Goal: Check status

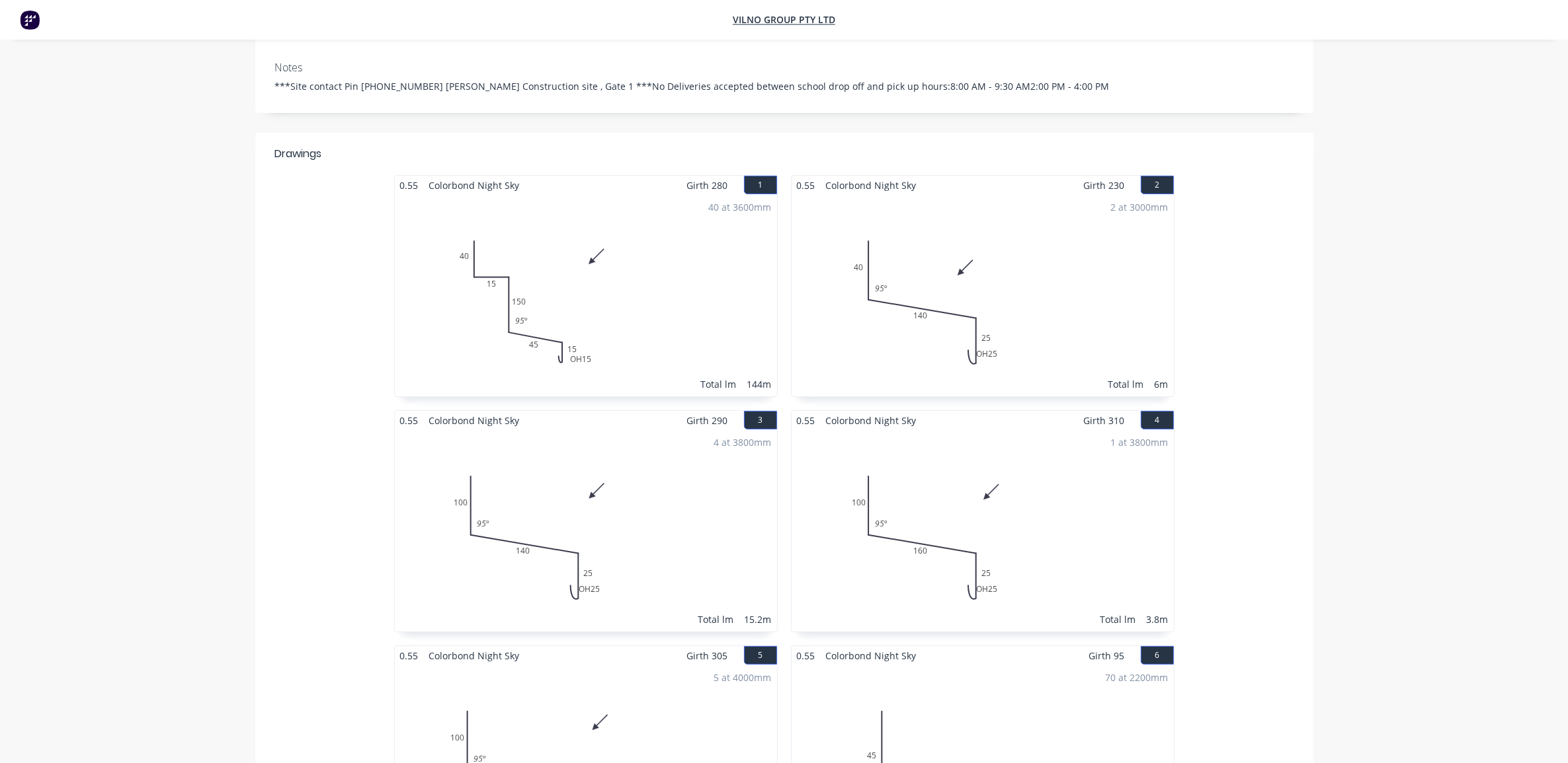
scroll to position [331, 0]
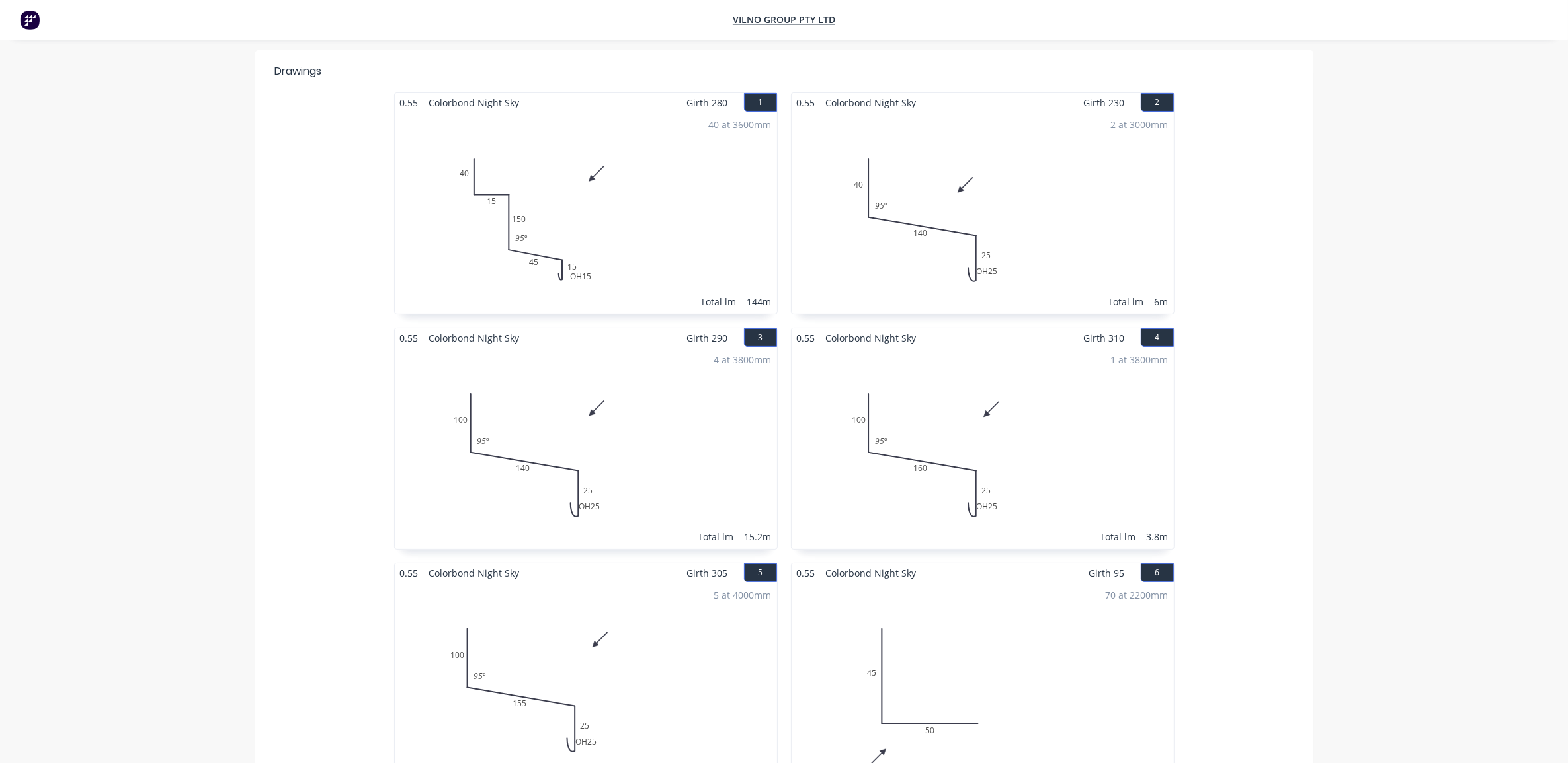
click at [1316, 190] on div "Company AKM PROJECTS NSW PTY LTD Order # 41431 Created [DATE] Required [DATE] I…" at bounding box center [784, 723] width 1157 height 1994
click at [301, 256] on div "0.55 Colorbond Night Sky Girth 280 1 0 40 15 150 45 OH 15 15 95 º 0 40 15 150 4…" at bounding box center [784, 680] width 1058 height 1176
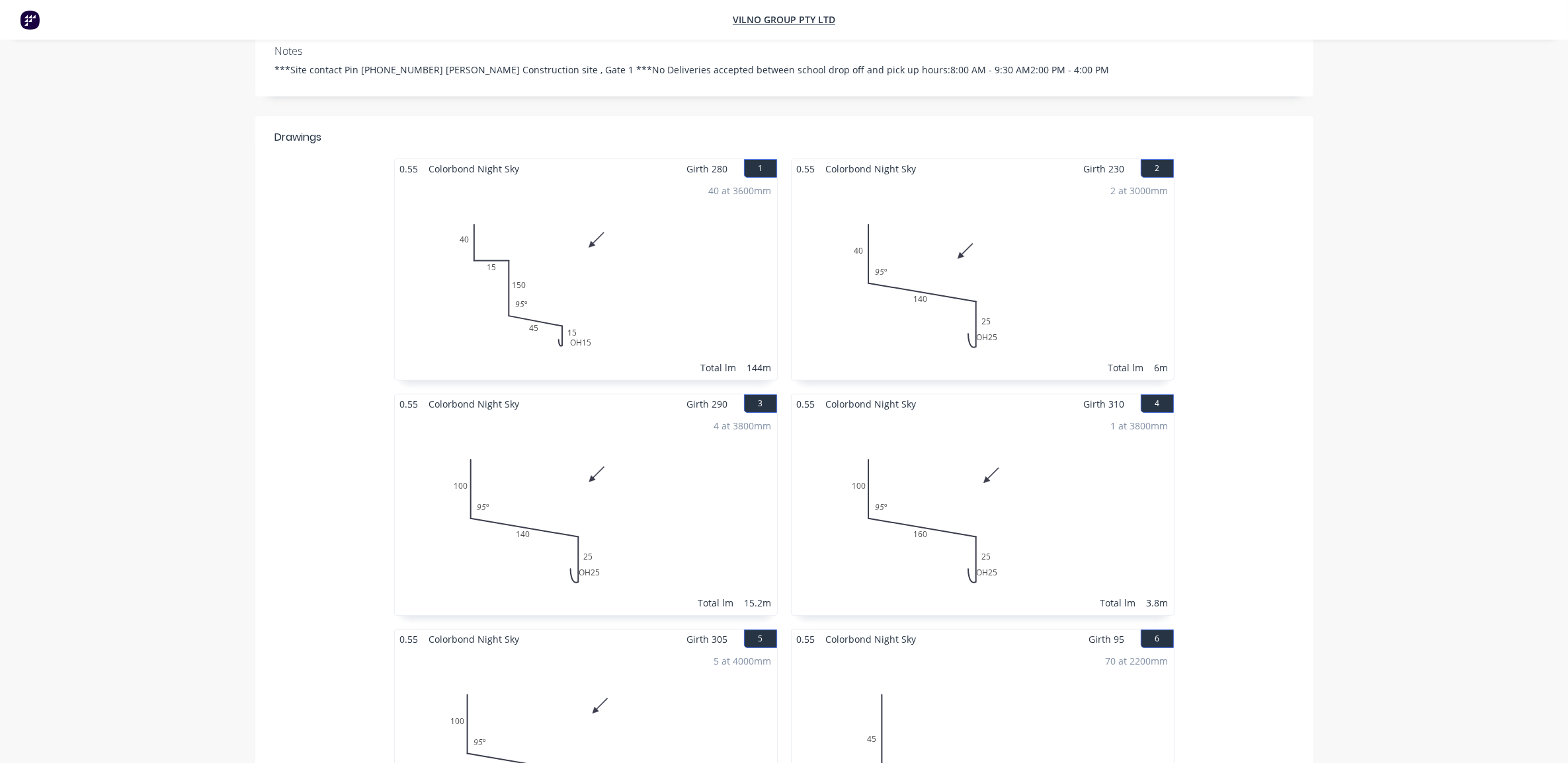
scroll to position [248, 0]
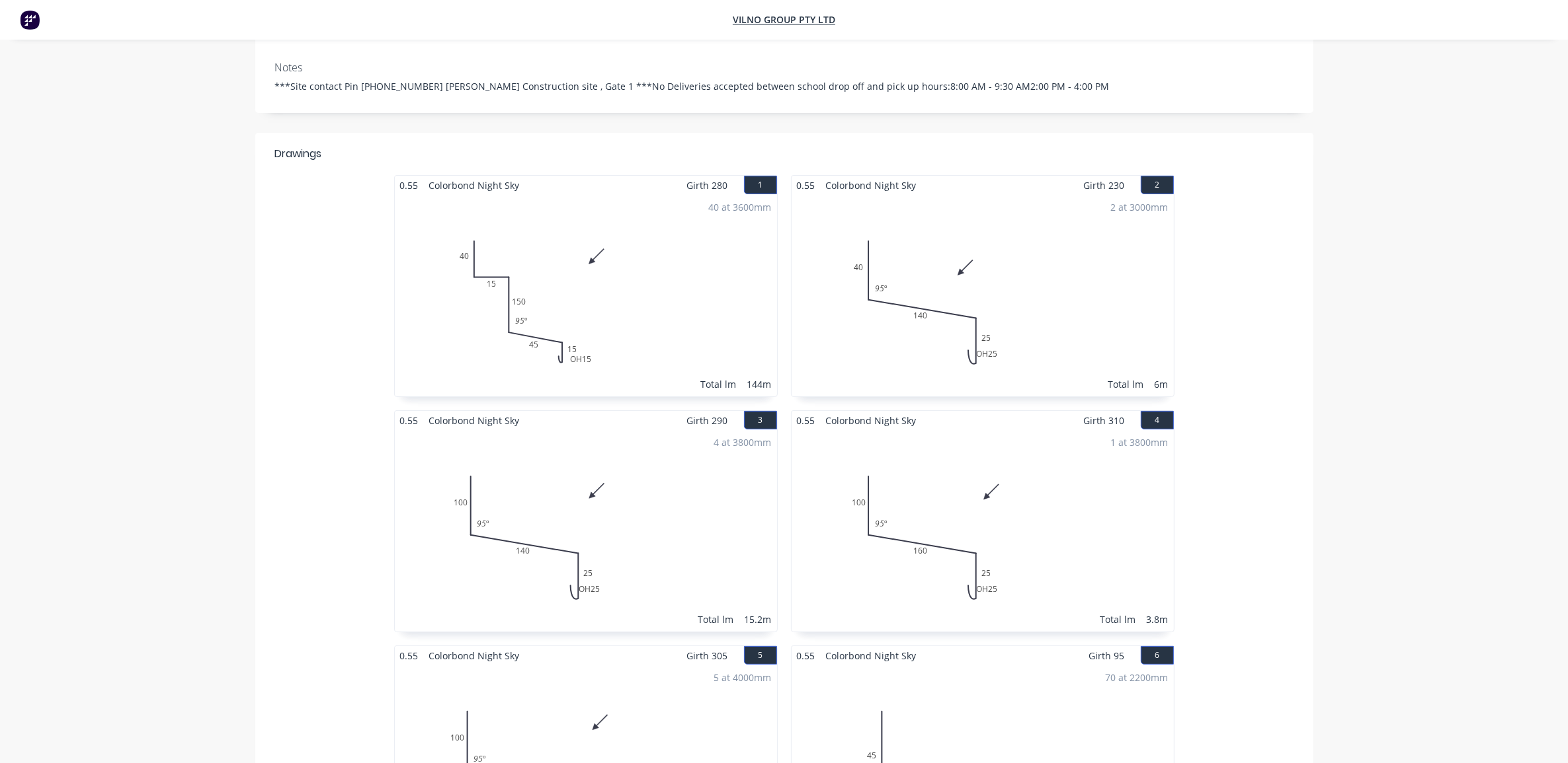
click at [365, 270] on div "0.55 Colorbond Night Sky Girth 280 1 0 40 15 150 45 OH 15 15 95 º 0 40 15 150 4…" at bounding box center [784, 763] width 1058 height 1176
click at [358, 284] on div "0.55 Colorbond Night Sky Girth 280 1 0 40 15 150 45 OH 15 15 95 º 0 40 15 150 4…" at bounding box center [784, 763] width 1058 height 1176
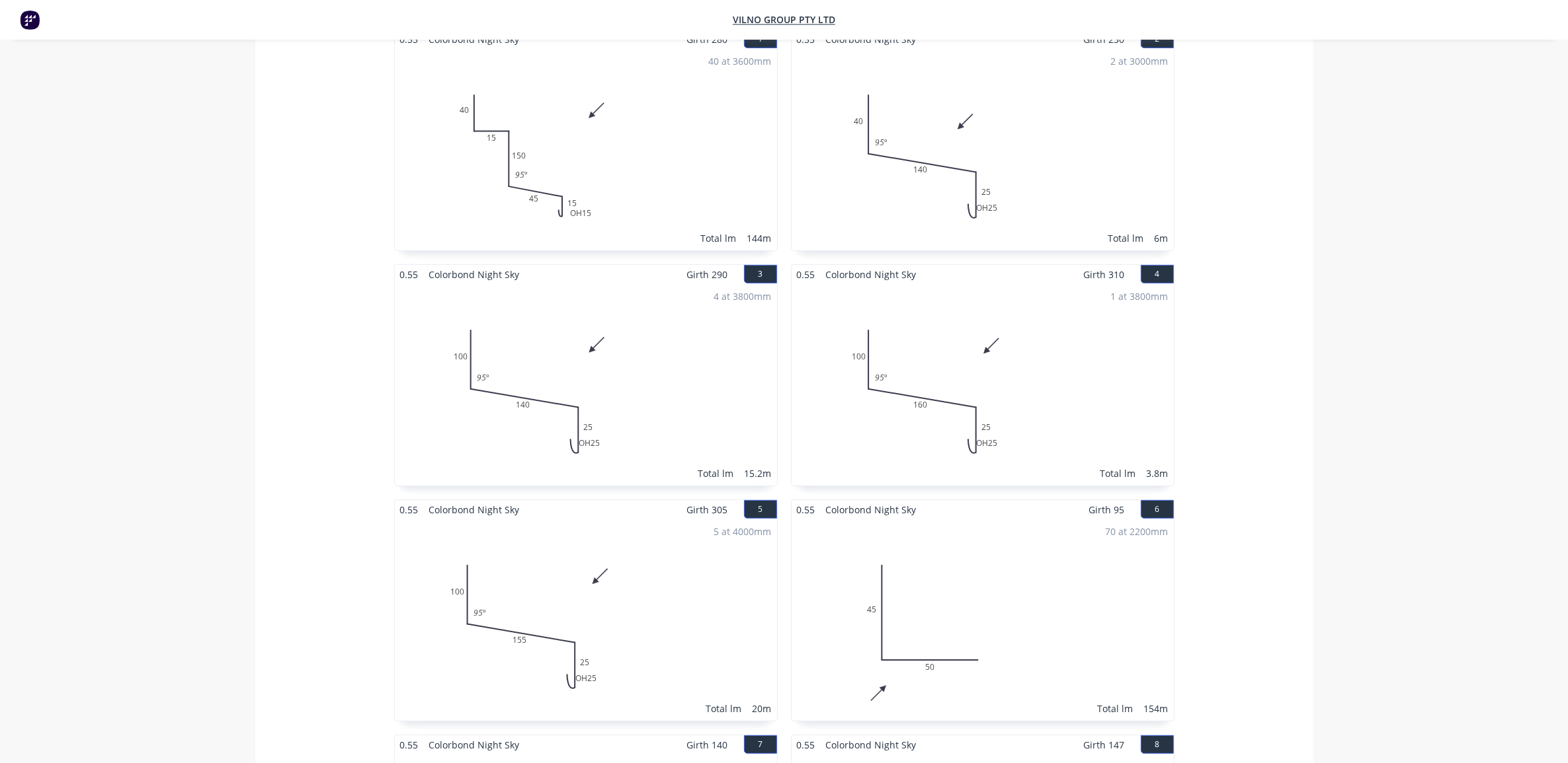
scroll to position [331, 0]
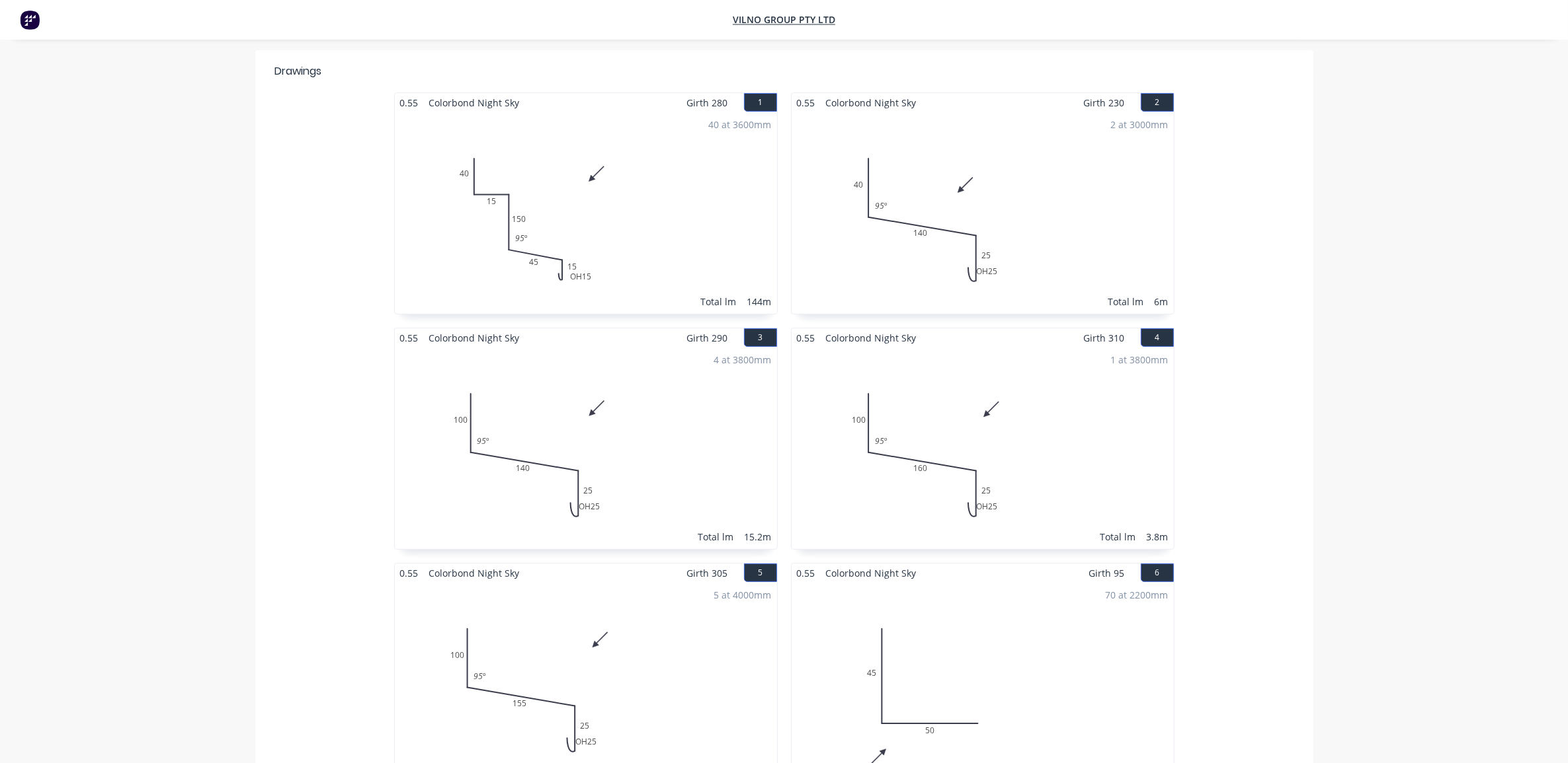
click at [366, 281] on div "0.55 Colorbond Night Sky Girth 280 1 0 40 15 150 45 OH 15 15 95 º 0 40 15 150 4…" at bounding box center [784, 680] width 1058 height 1176
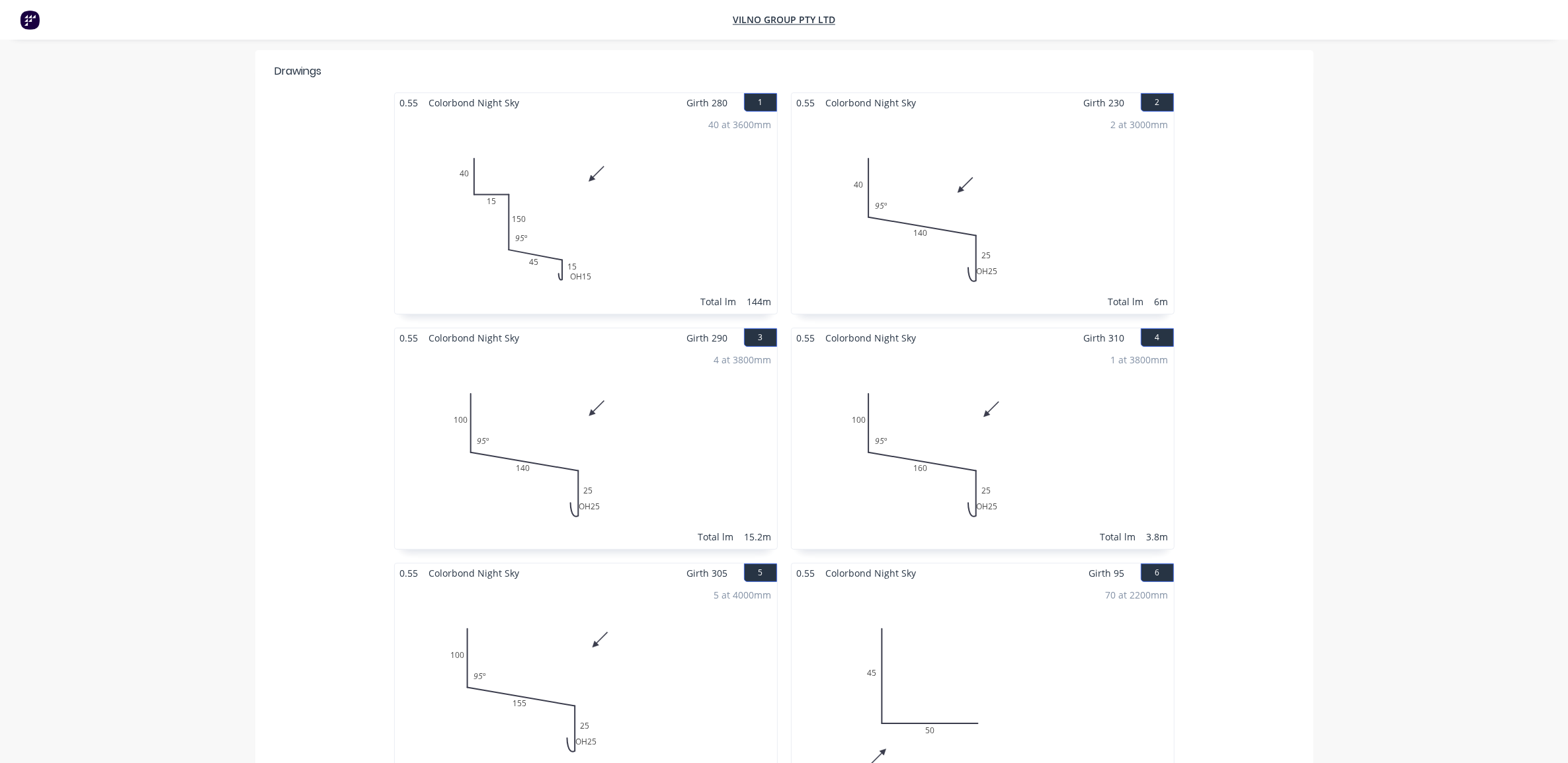
click at [366, 274] on div "0.55 Colorbond Night Sky Girth 280 1 0 40 15 150 45 OH 15 15 95 º 0 40 15 150 4…" at bounding box center [784, 680] width 1058 height 1176
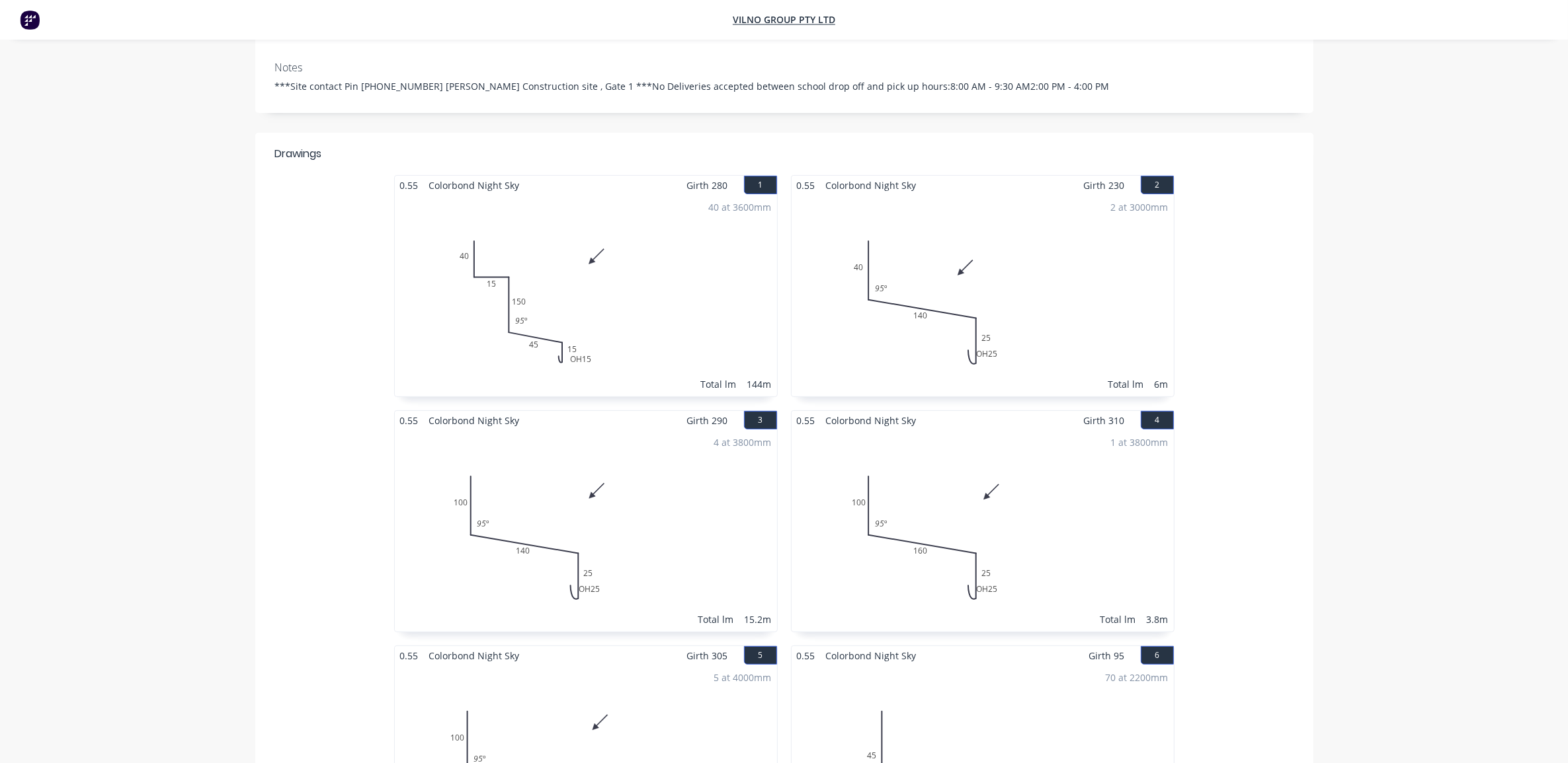
click at [348, 259] on div "0.55 Colorbond Night Sky Girth 280 1 0 40 15 150 45 OH 15 15 95 º 0 40 15 150 4…" at bounding box center [784, 763] width 1058 height 1176
click at [325, 295] on div "0.55 Colorbond Night Sky Girth 280 1 0 40 15 150 45 OH 15 15 95 º 0 40 15 150 4…" at bounding box center [784, 763] width 1058 height 1176
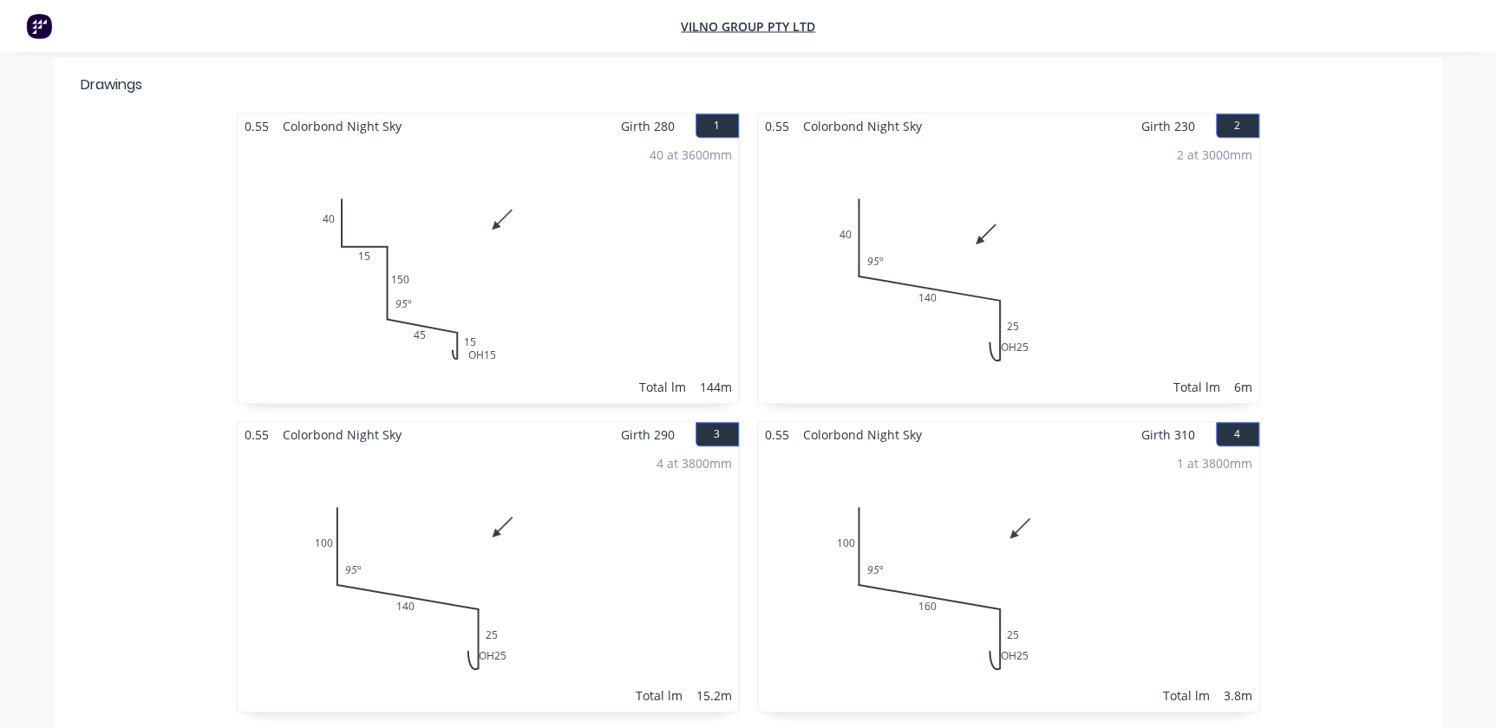
scroll to position [405, 0]
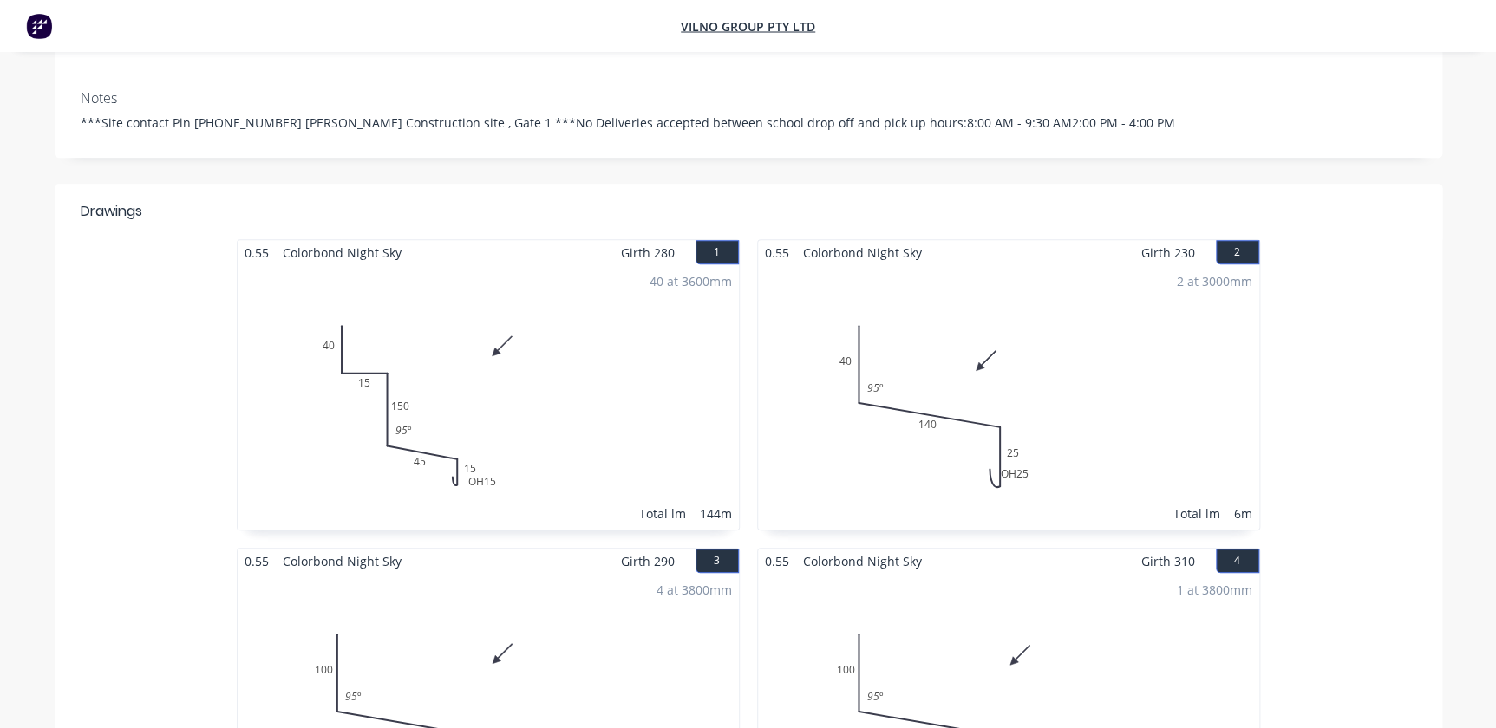
scroll to position [326, 0]
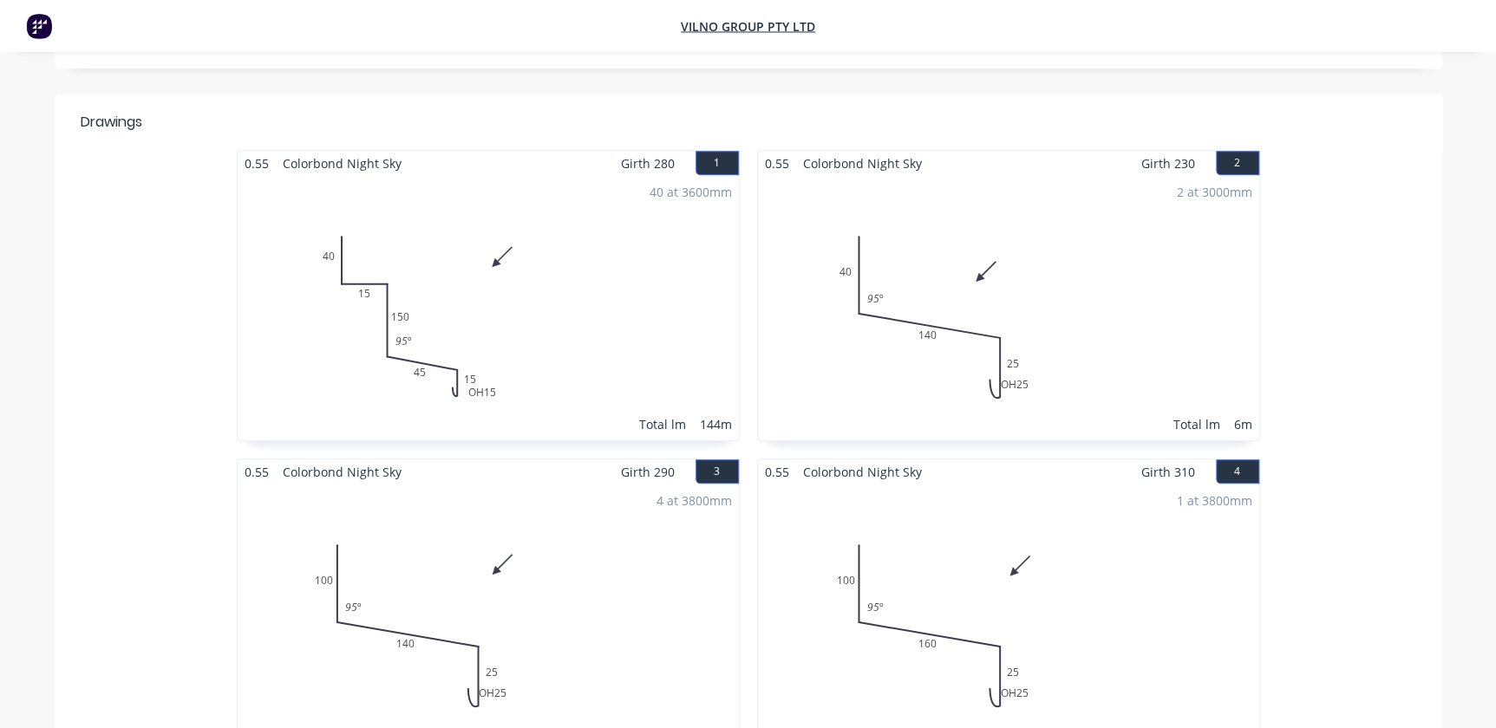
click at [495, 361] on div "40 at 3600mm Total lm 144m" at bounding box center [488, 308] width 501 height 264
